Goal: Use online tool/utility: Utilize a website feature to perform a specific function

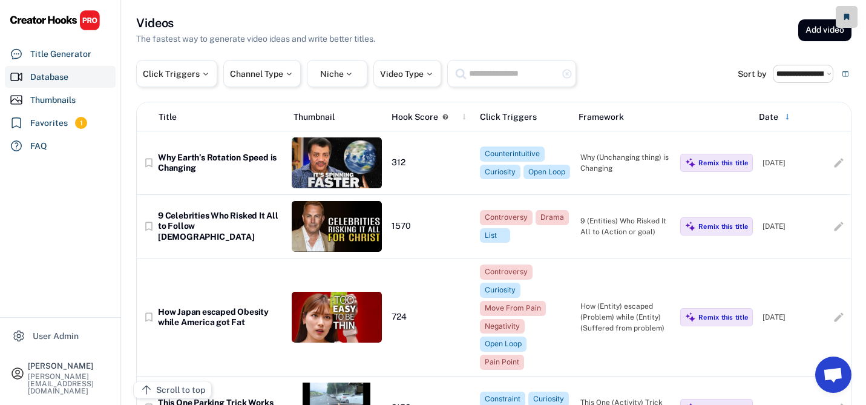
select select "**********"
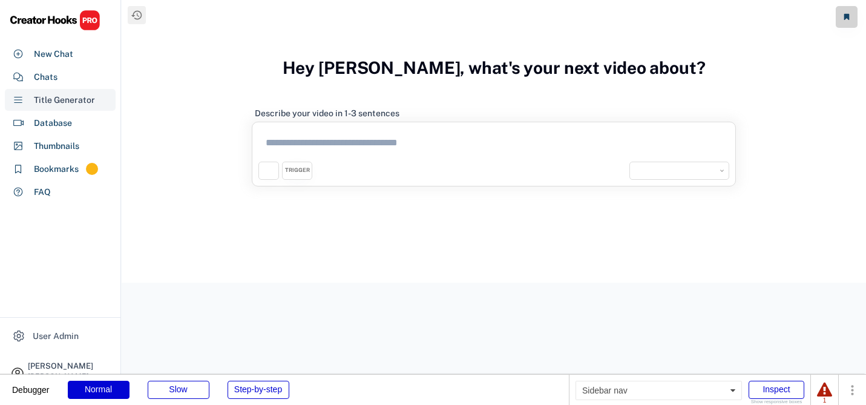
select select "**********"
click at [68, 51] on div "New Chat" at bounding box center [53, 54] width 39 height 13
select select "**********"
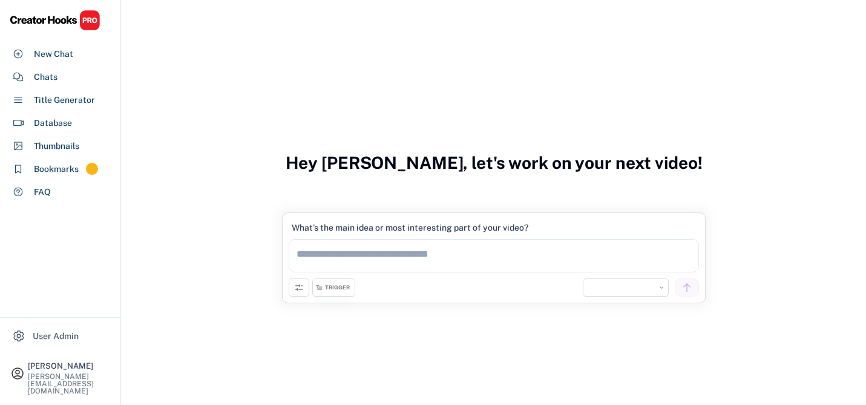
select select "**********"
click at [314, 257] on textarea at bounding box center [494, 255] width 410 height 33
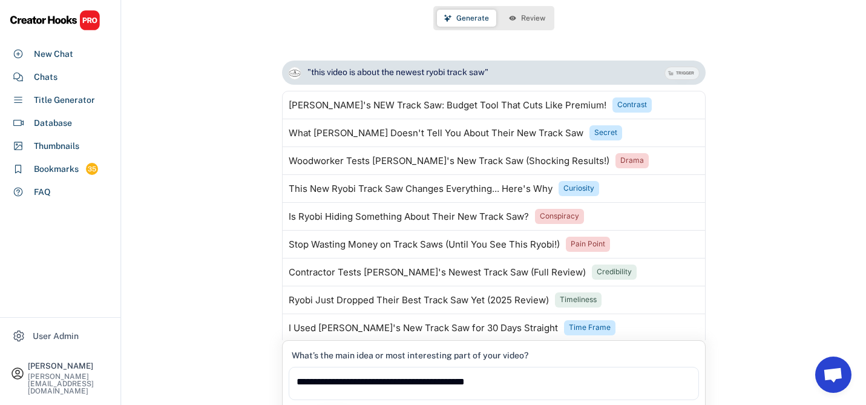
scroll to position [60, 0]
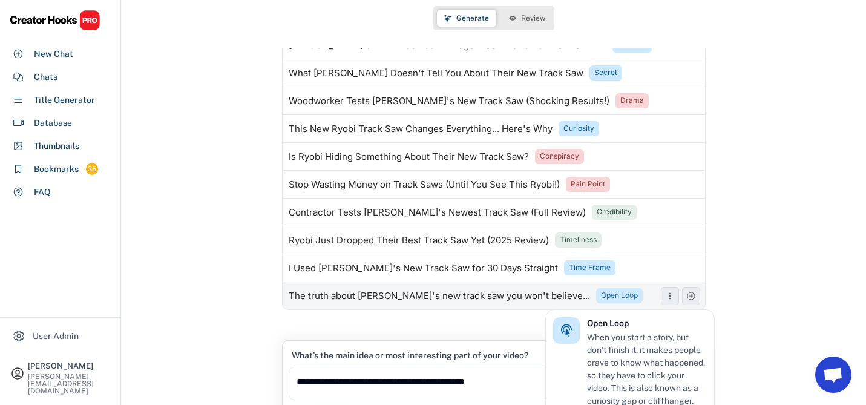
click at [601, 293] on div "Open Loop" at bounding box center [619, 296] width 37 height 10
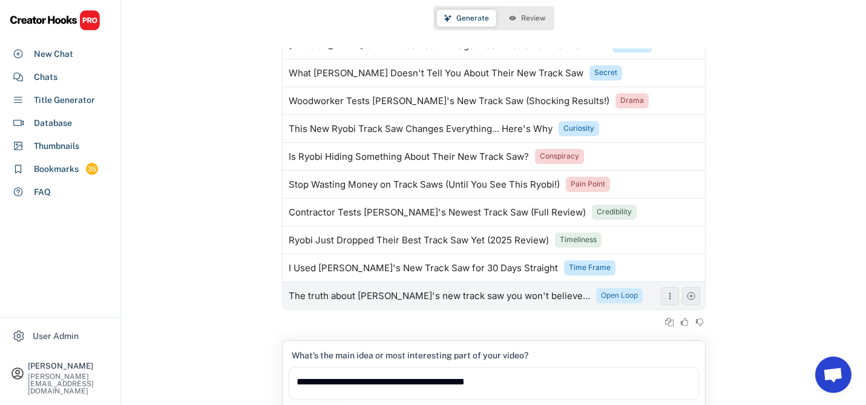
type textarea "**********"
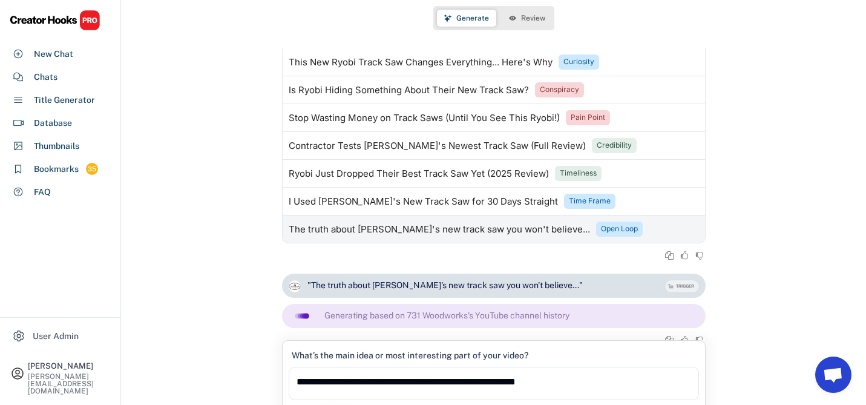
scroll to position [133, 0]
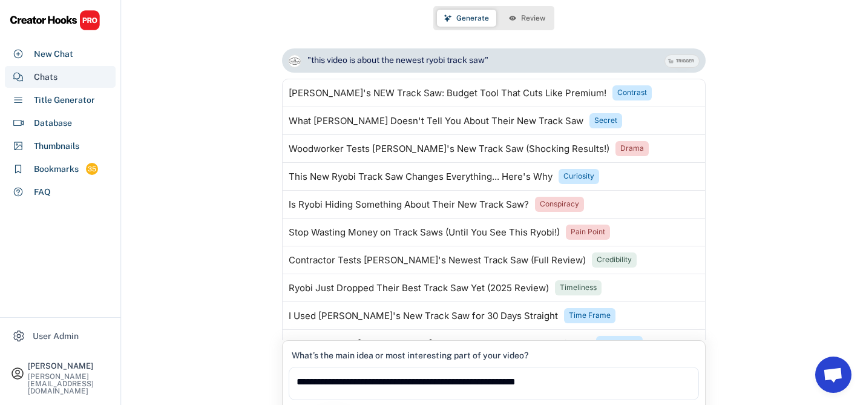
click at [56, 79] on div "Chats" at bounding box center [46, 77] width 24 height 13
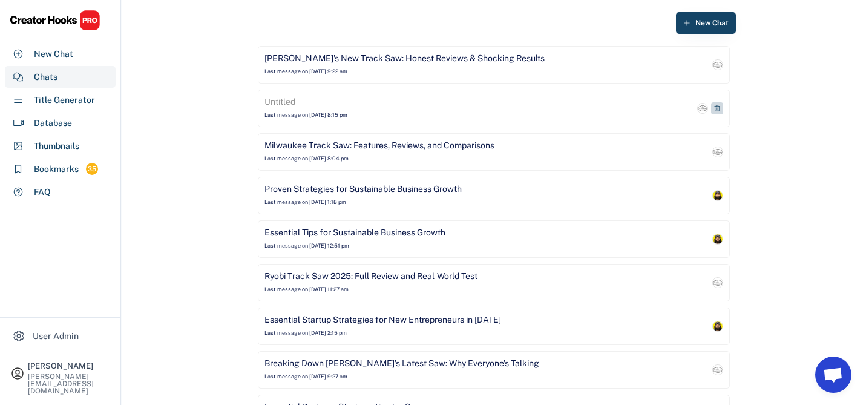
click at [291, 101] on div "Untitled" at bounding box center [280, 102] width 31 height 12
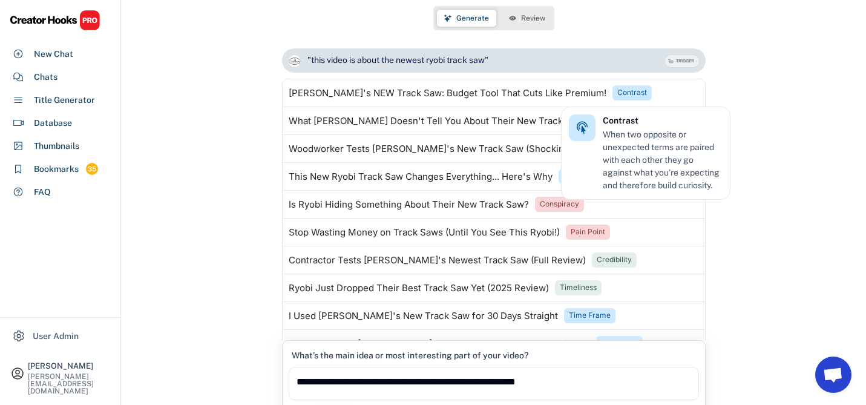
click at [795, 97] on div ""this video is about the newest ryobi track saw" TRIGGER Generating based on 73…" at bounding box center [494, 218] width 745 height 340
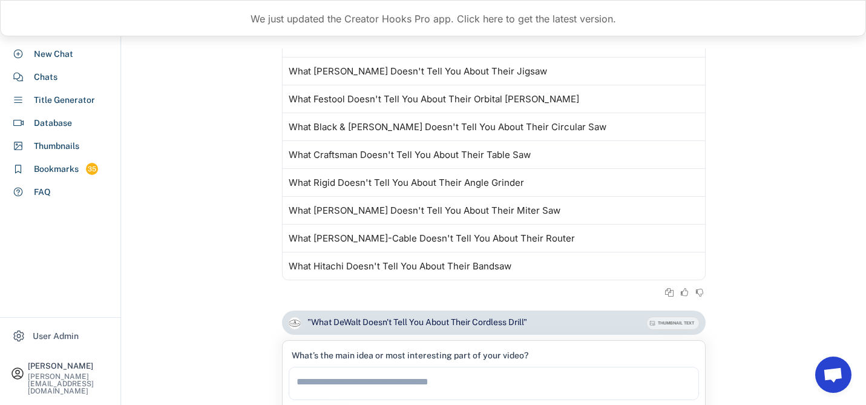
scroll to position [989, 0]
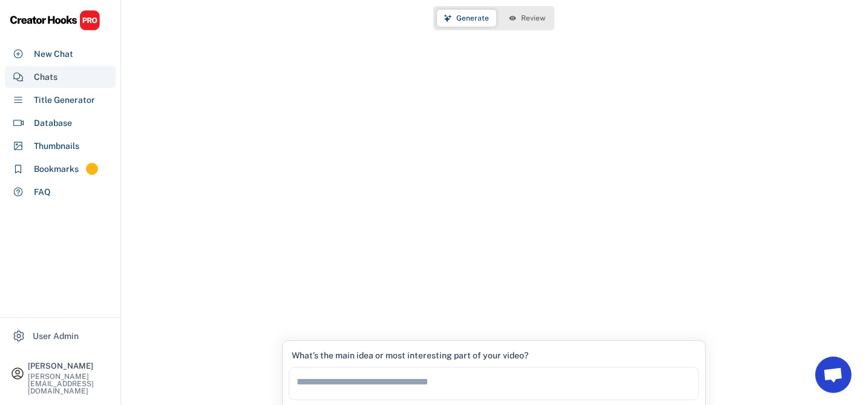
click at [49, 73] on div "Chats" at bounding box center [46, 77] width 24 height 13
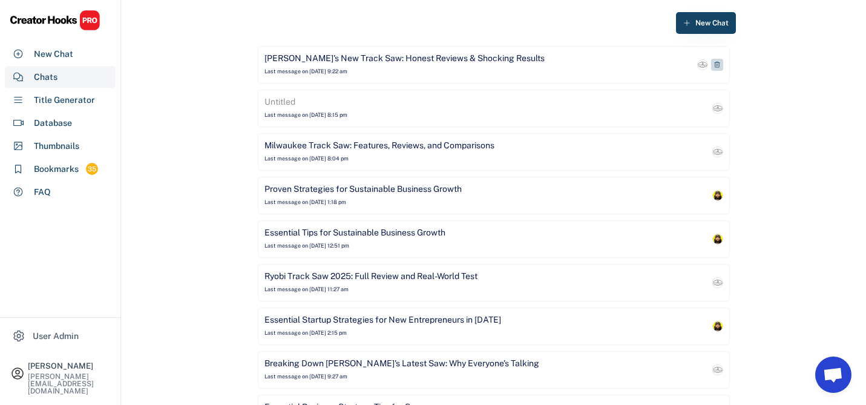
click at [425, 66] on div "Ryobi's New Track Saw: Honest Reviews & Shocking Results Last message on Aug 11…" at bounding box center [480, 65] width 430 height 24
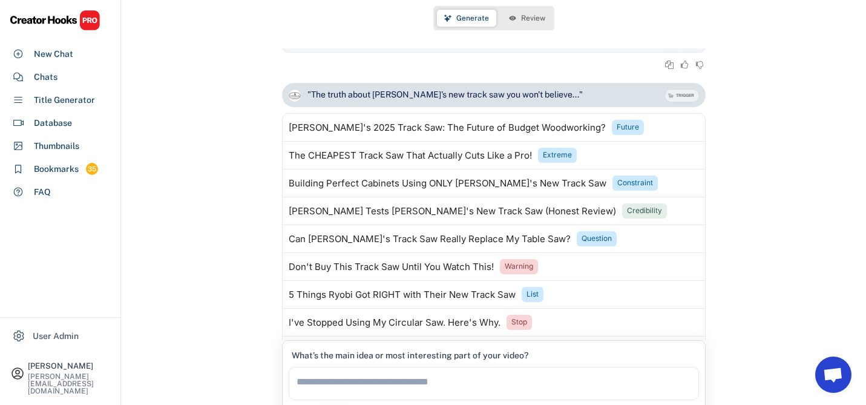
scroll to position [340, 0]
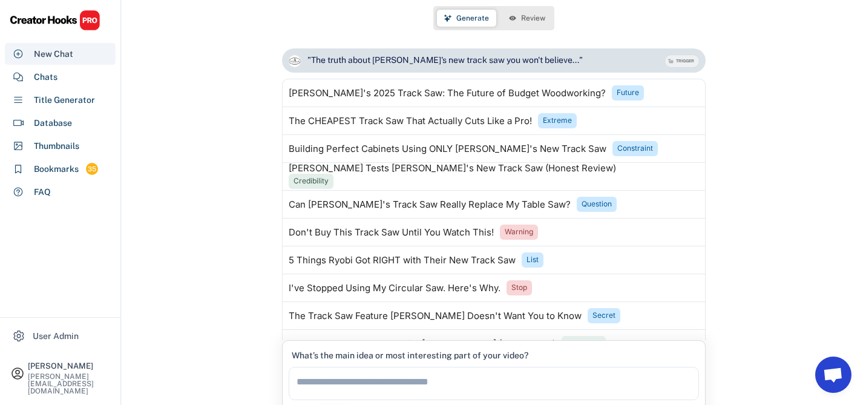
click at [50, 44] on div "New Chat" at bounding box center [60, 54] width 111 height 22
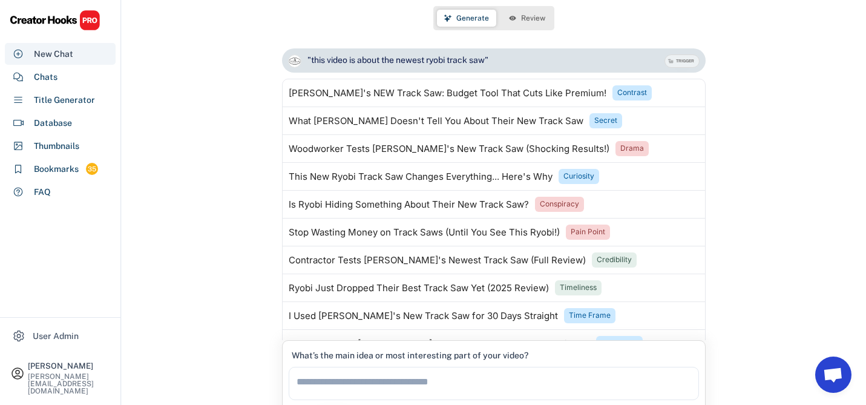
select select "**********"
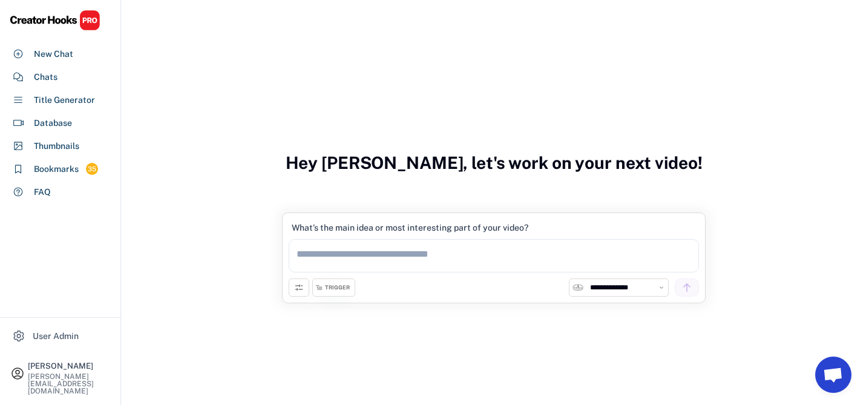
click at [341, 257] on textarea at bounding box center [494, 255] width 410 height 33
type textarea "*"
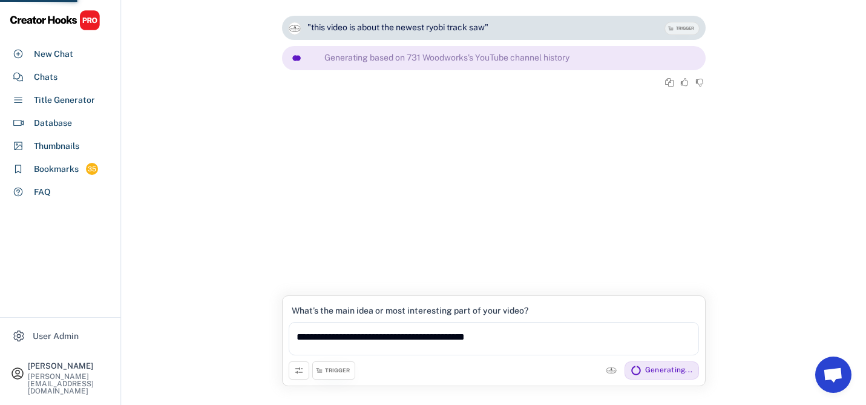
scroll to position [48, 0]
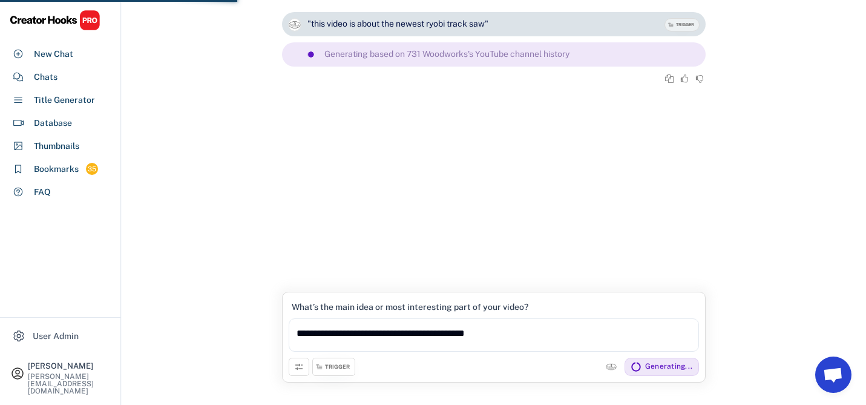
type textarea "**********"
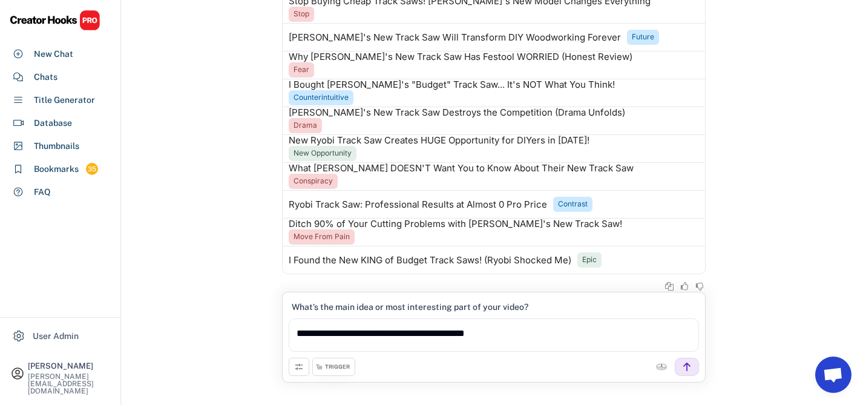
scroll to position [60, 0]
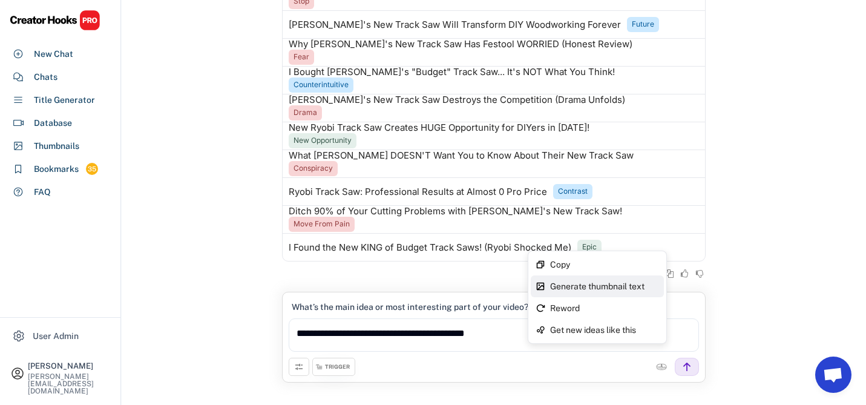
click at [620, 283] on div "Generate thumbnail text" at bounding box center [604, 286] width 109 height 8
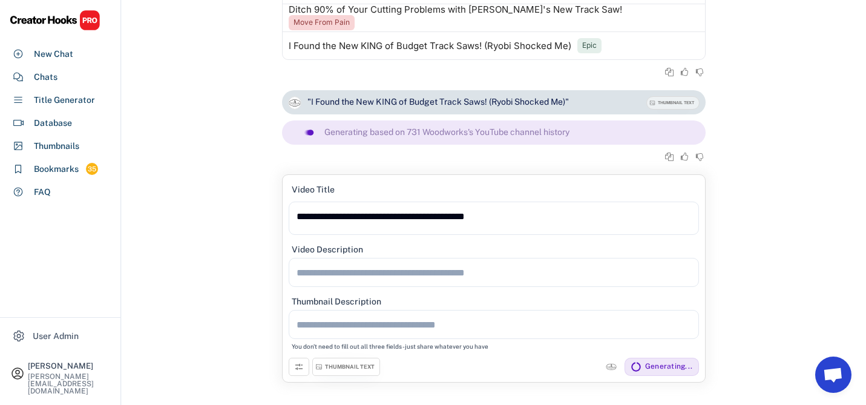
scroll to position [59, 0]
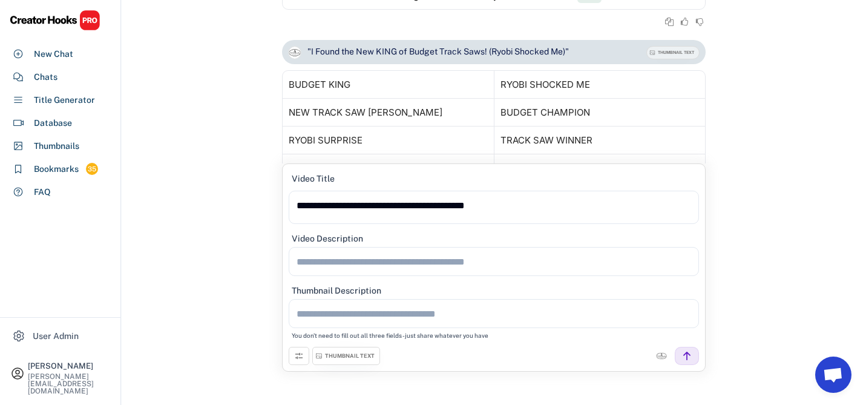
scroll to position [289, 0]
click at [335, 256] on textarea at bounding box center [494, 261] width 410 height 29
drag, startPoint x: 361, startPoint y: 260, endPoint x: 303, endPoint y: 260, distance: 58.1
click at [303, 260] on textarea "**********" at bounding box center [494, 261] width 410 height 29
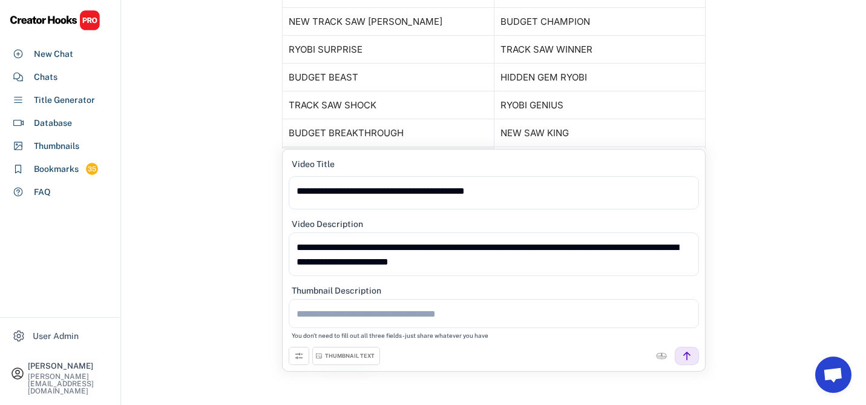
scroll to position [401, 0]
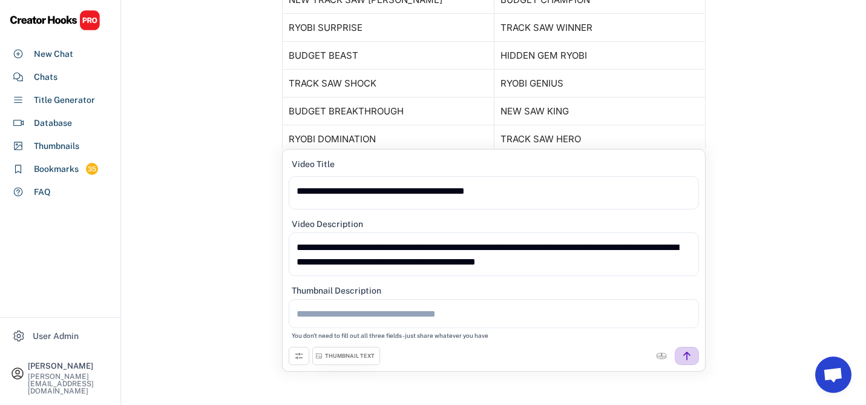
type textarea "**********"
click at [686, 360] on icon at bounding box center [687, 355] width 11 height 11
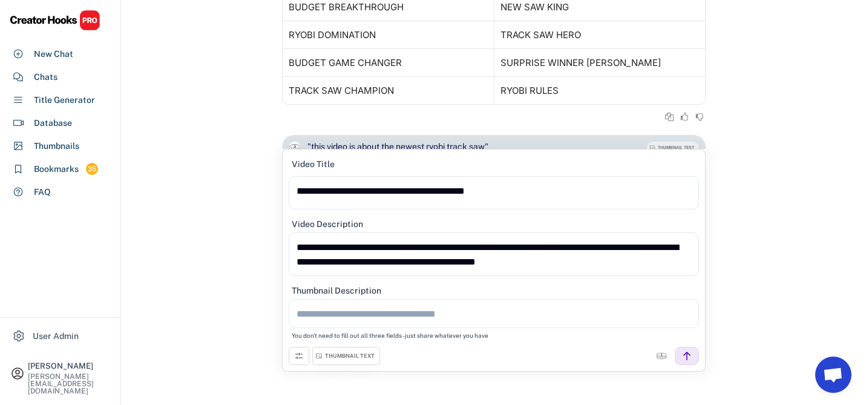
scroll to position [803, 0]
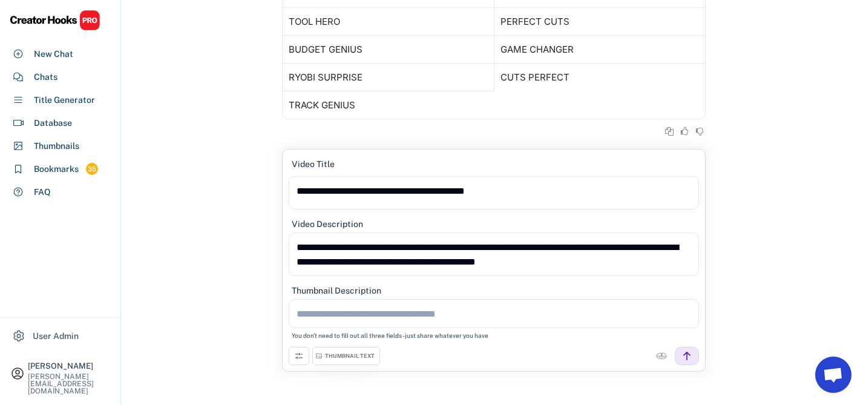
click at [330, 356] on div "THUMBNAIL TEXT" at bounding box center [350, 356] width 50 height 8
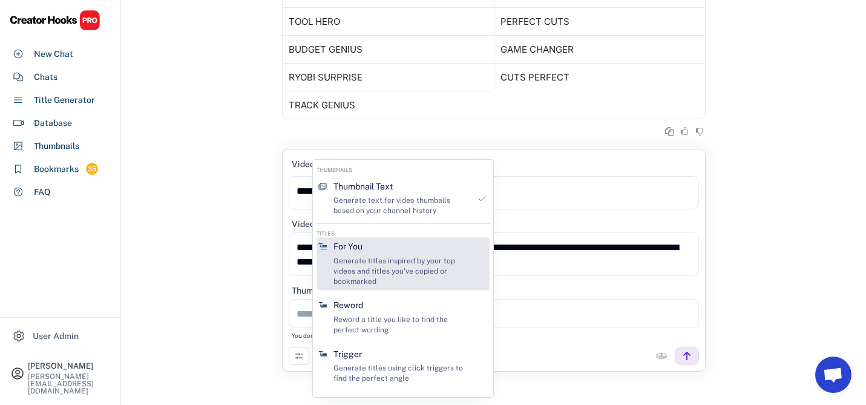
click at [346, 269] on div "Generate titles inspired by your top videos and titles you've copied or bookmar…" at bounding box center [402, 271] width 136 height 30
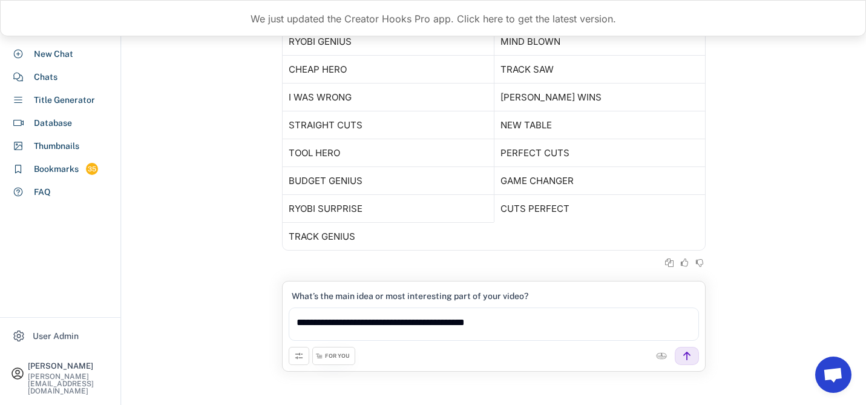
click at [329, 353] on div "FOR YOU" at bounding box center [337, 356] width 25 height 8
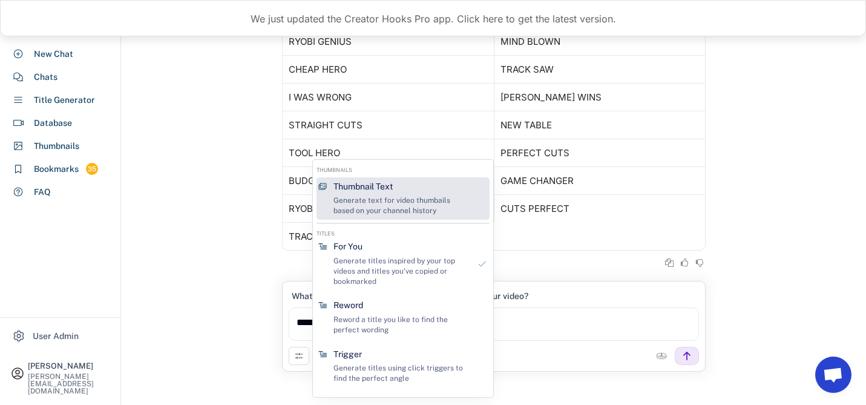
click at [352, 185] on div "Thumbnail Text" at bounding box center [363, 187] width 59 height 12
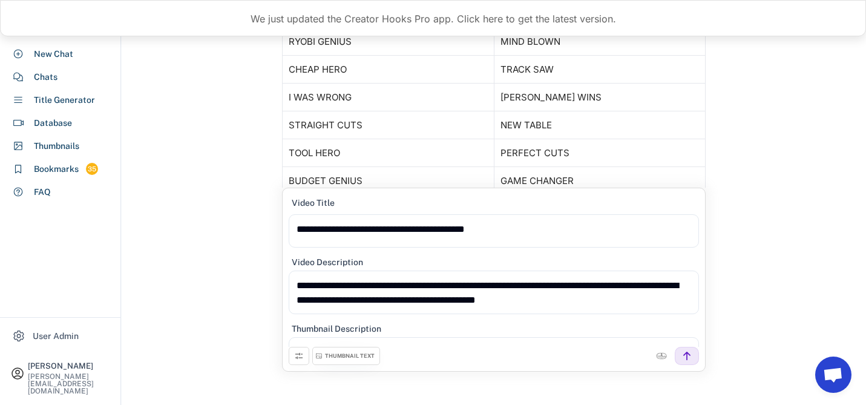
scroll to position [803, 0]
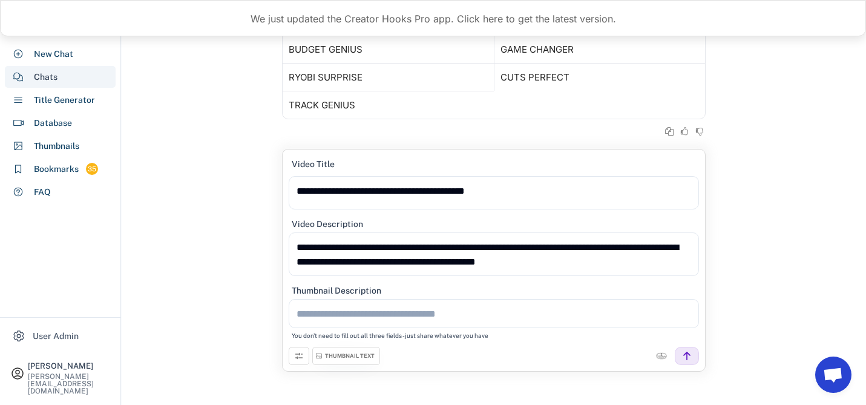
click at [52, 76] on div "Chats" at bounding box center [46, 77] width 24 height 13
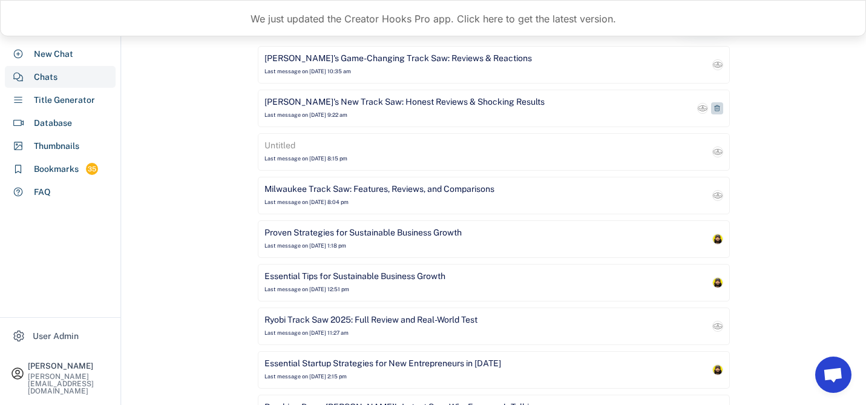
click at [331, 104] on div "[PERSON_NAME]'s New Track Saw: Honest Reviews & Shocking Results" at bounding box center [405, 102] width 280 height 12
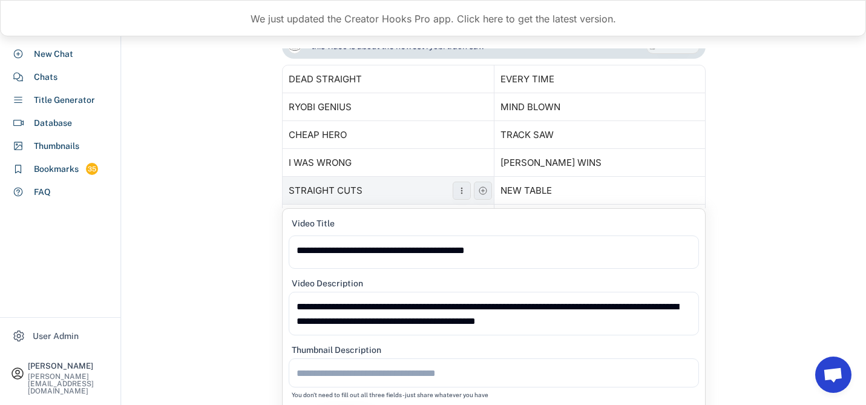
scroll to position [651, 0]
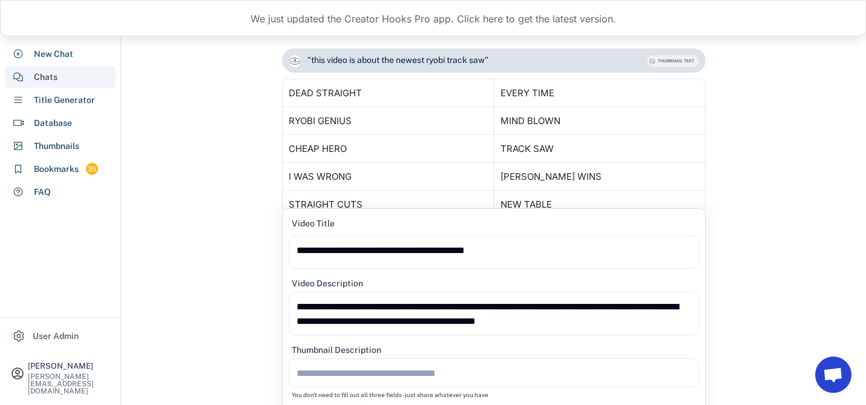
click at [66, 80] on div "Chats" at bounding box center [60, 77] width 111 height 22
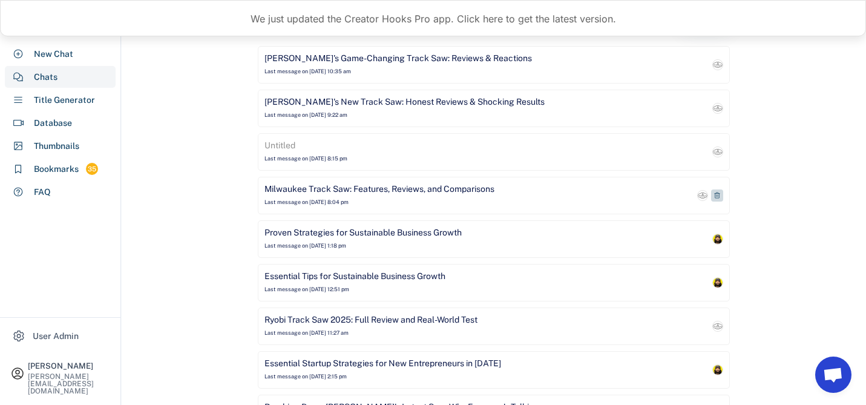
click at [387, 186] on div "Milwaukee Track Saw: Features, Reviews, and Comparisons" at bounding box center [380, 189] width 230 height 12
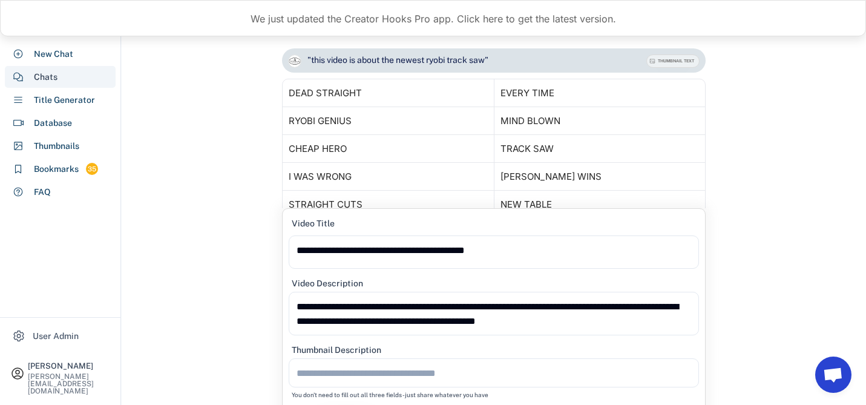
click at [59, 74] on div "Chats" at bounding box center [60, 77] width 111 height 22
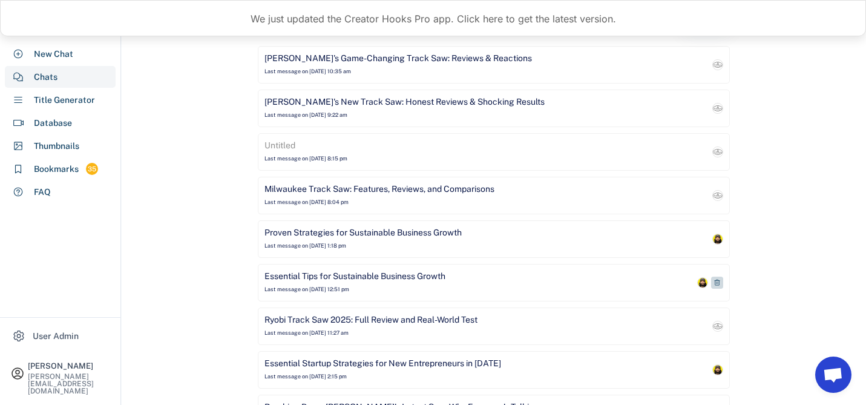
click at [324, 279] on div "Essential Tips for Sustainable Business Growth" at bounding box center [355, 277] width 181 height 12
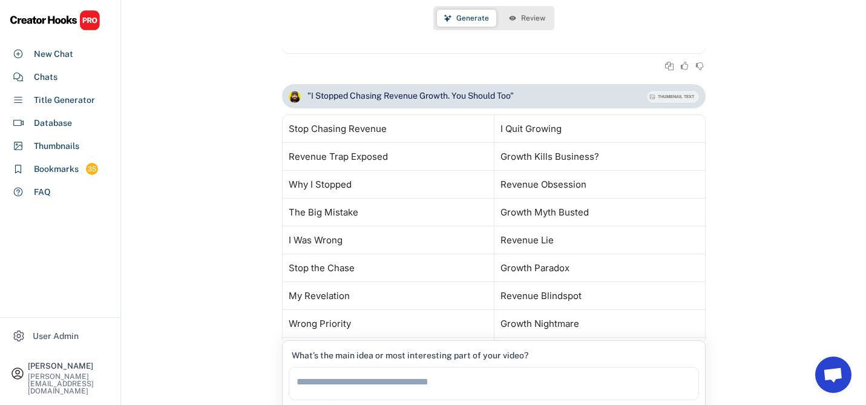
scroll to position [340, 0]
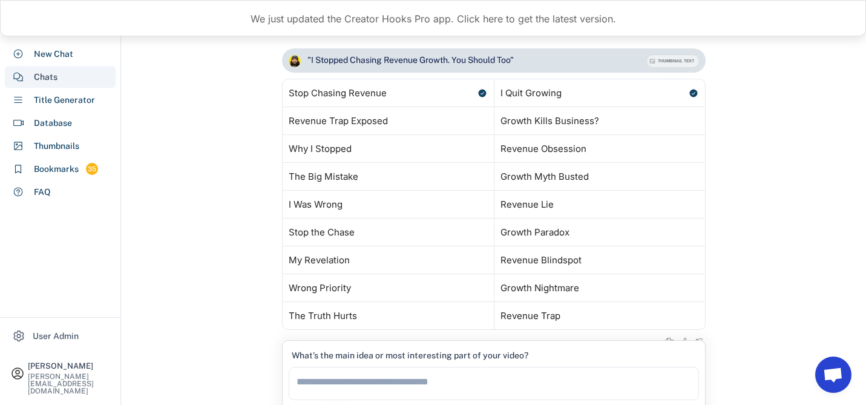
click at [59, 67] on div "Chats" at bounding box center [60, 77] width 111 height 22
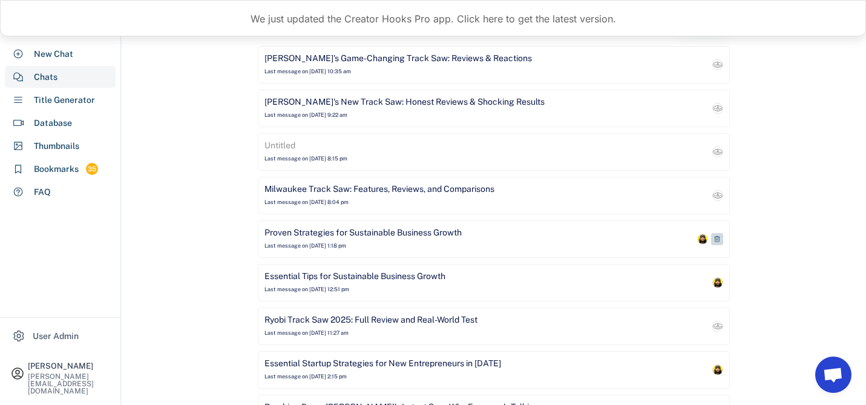
click at [345, 240] on div "Proven Strategies for Sustainable Business Growth Last message on Aug 8, 2025 a…" at bounding box center [480, 239] width 430 height 24
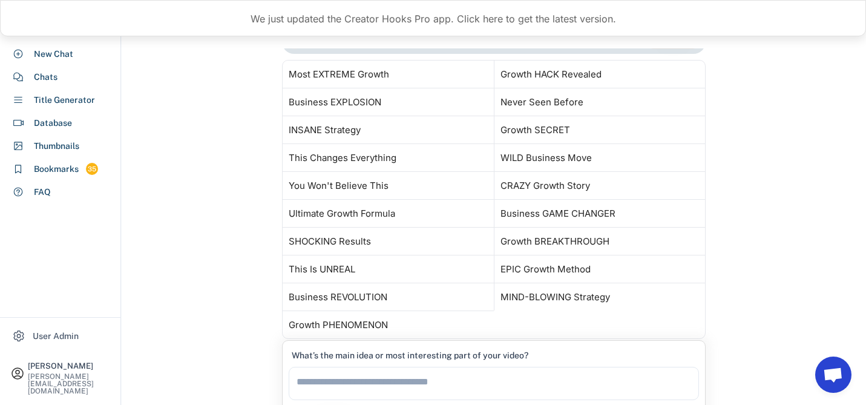
scroll to position [727, 0]
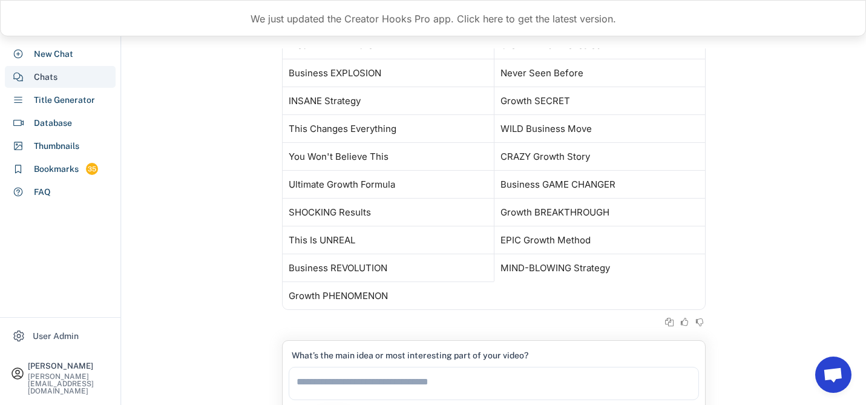
click at [62, 82] on div "Chats" at bounding box center [60, 77] width 111 height 22
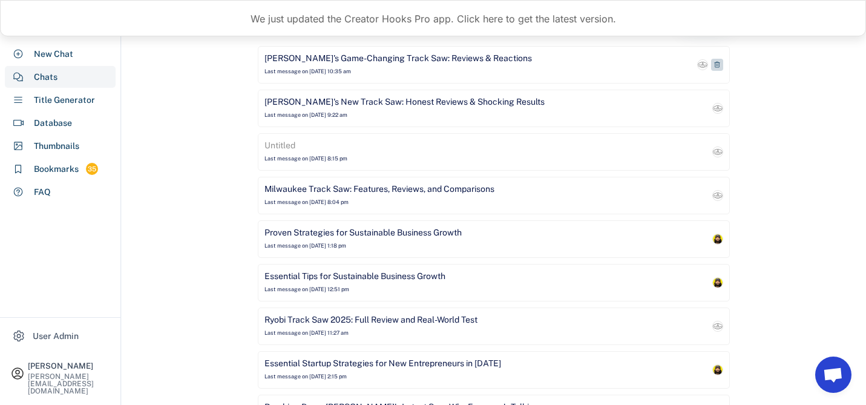
click at [295, 64] on div "[PERSON_NAME]'s Game-Changing Track Saw: Reviews & Reactions" at bounding box center [399, 59] width 268 height 12
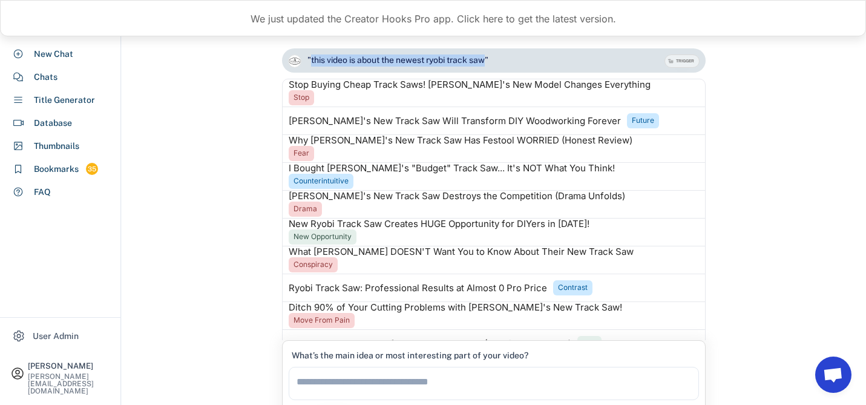
drag, startPoint x: 489, startPoint y: 59, endPoint x: 310, endPoint y: 64, distance: 179.2
click at [310, 64] on div ""this video is about the newest ryobi track saw"" at bounding box center [398, 60] width 181 height 12
copy div "this video is about the newest ryobi track saw"
